Goal: Information Seeking & Learning: Learn about a topic

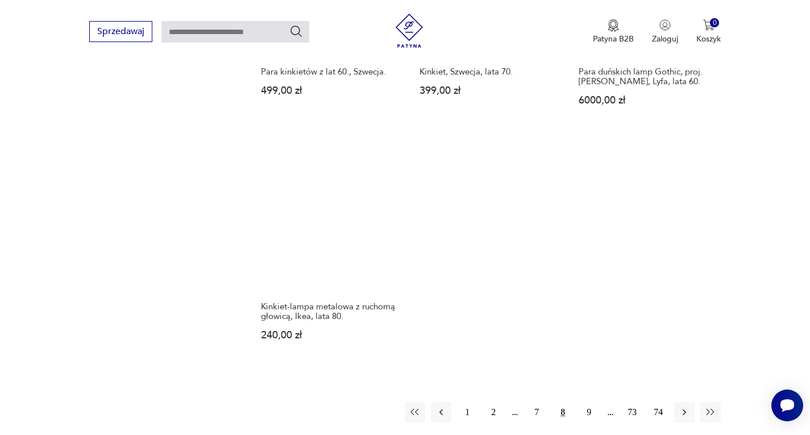
scroll to position [1576, 0]
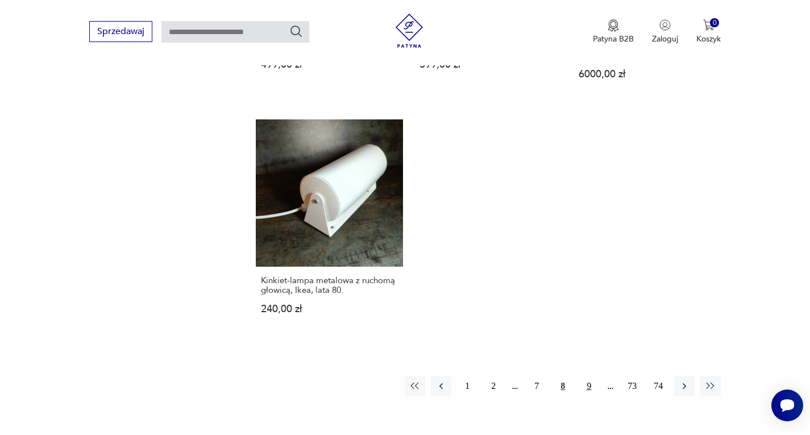
click at [583, 376] on button "9" at bounding box center [589, 386] width 20 height 20
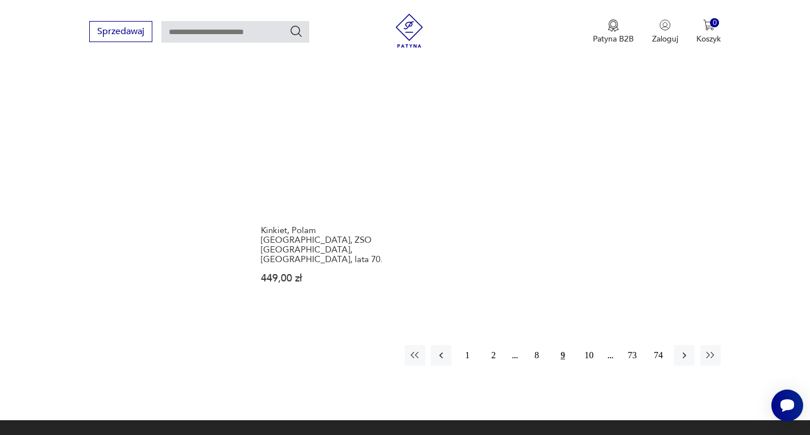
scroll to position [1632, 0]
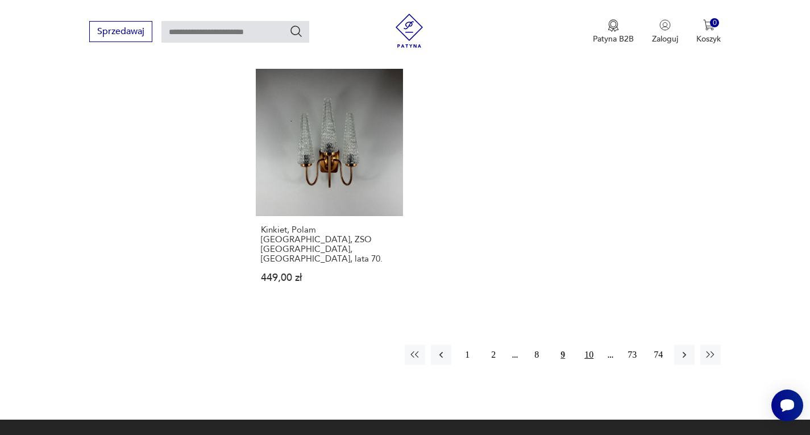
click at [587, 344] on button "10" at bounding box center [589, 354] width 20 height 20
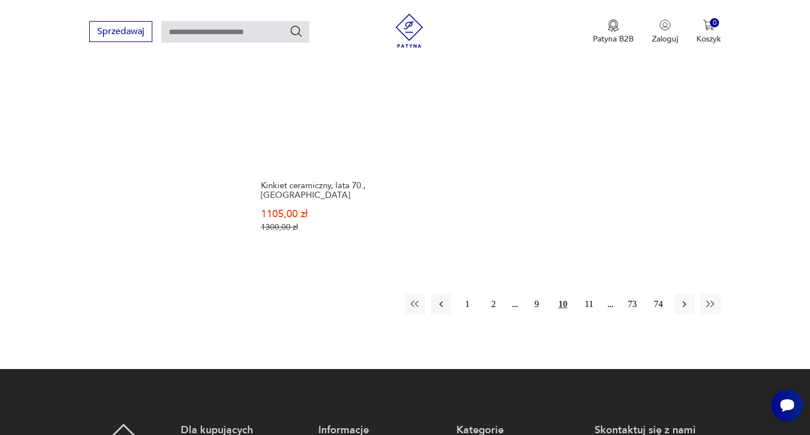
scroll to position [1803, 0]
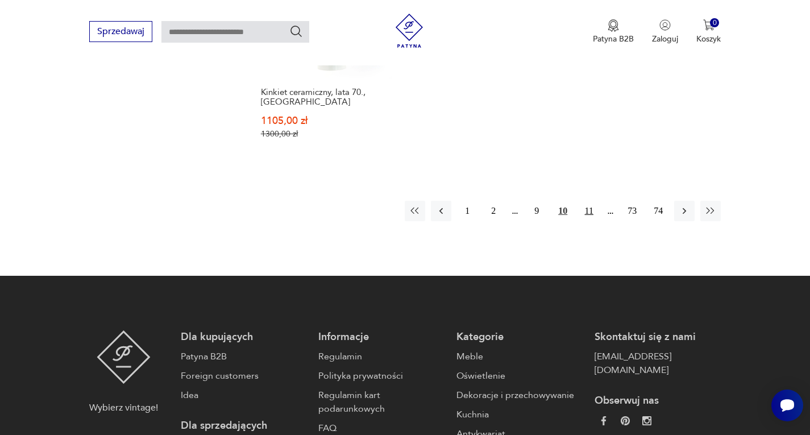
click at [588, 201] on button "11" at bounding box center [589, 211] width 20 height 20
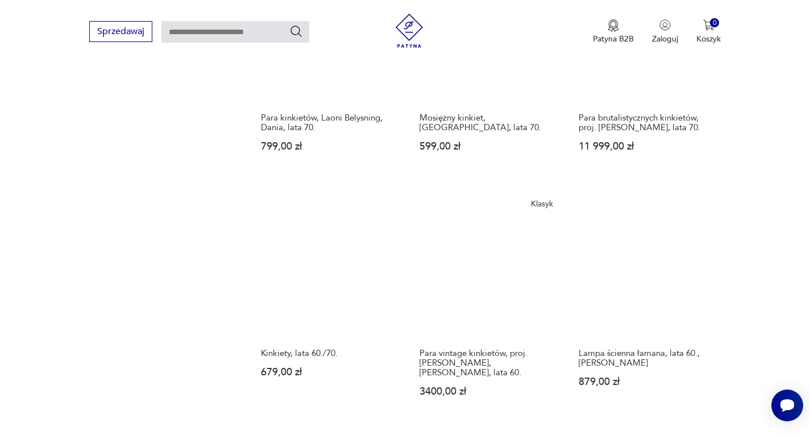
scroll to position [1291, 0]
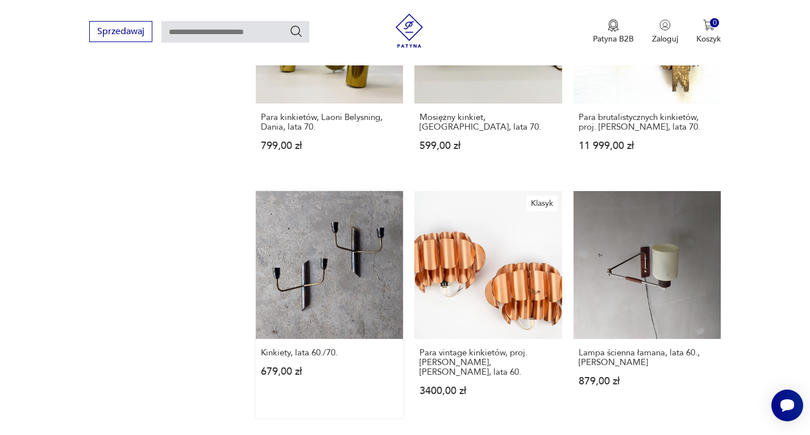
click at [358, 230] on link "Kinkiety, lata 60./70. 679,00 zł" at bounding box center [330, 304] width 148 height 227
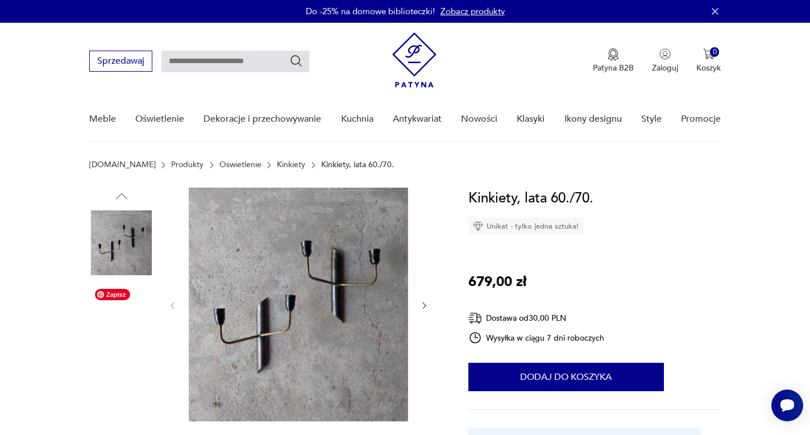
scroll to position [114, 0]
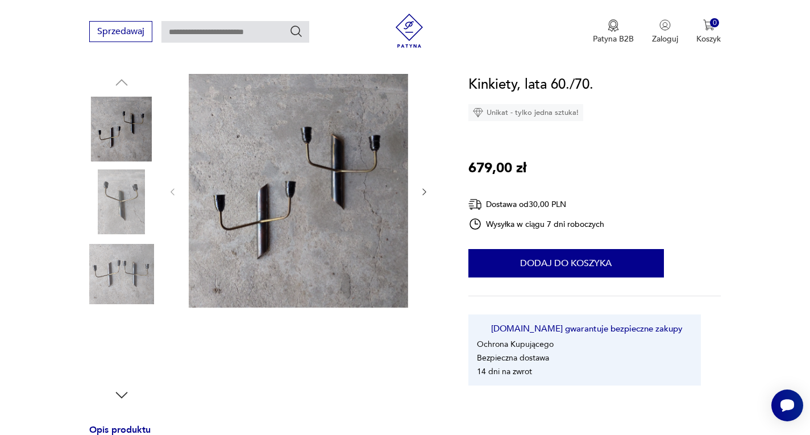
click at [140, 288] on img at bounding box center [121, 274] width 65 height 65
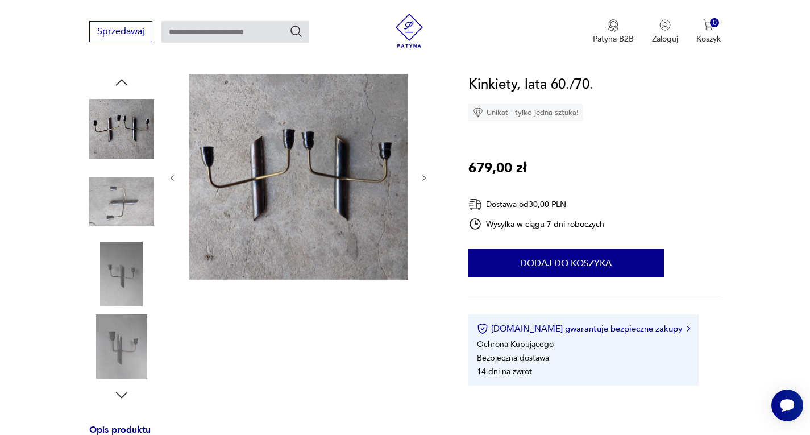
click at [135, 301] on img at bounding box center [121, 274] width 65 height 65
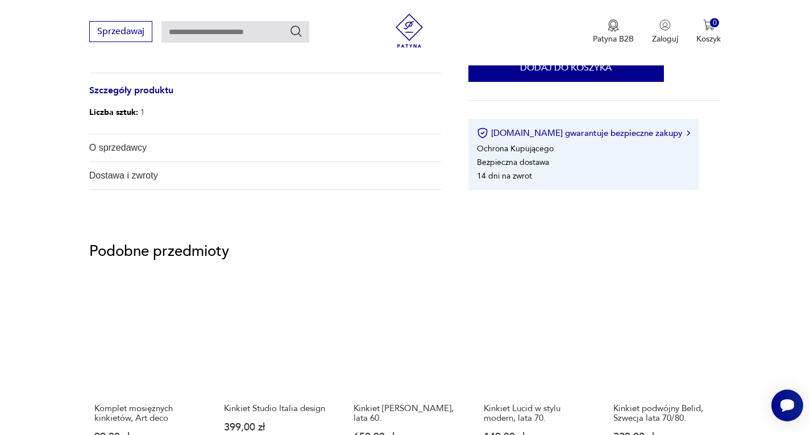
scroll to position [625, 0]
